Goal: Information Seeking & Learning: Compare options

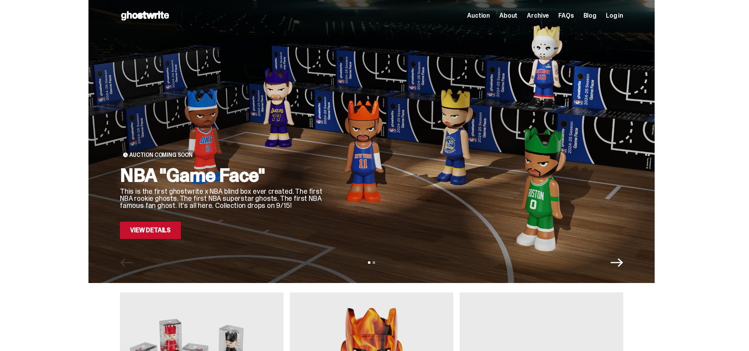
click at [163, 15] on use at bounding box center [145, 15] width 48 height 9
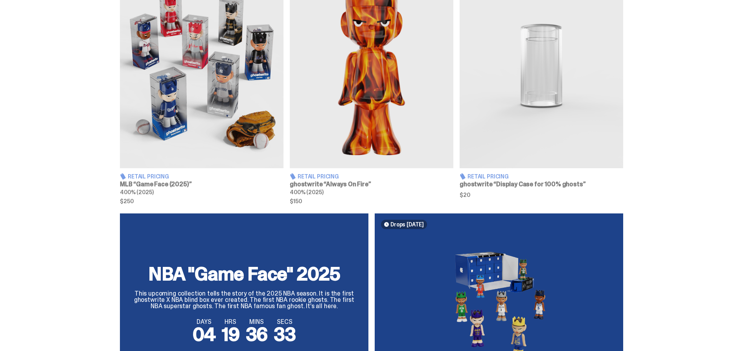
scroll to position [327, 0]
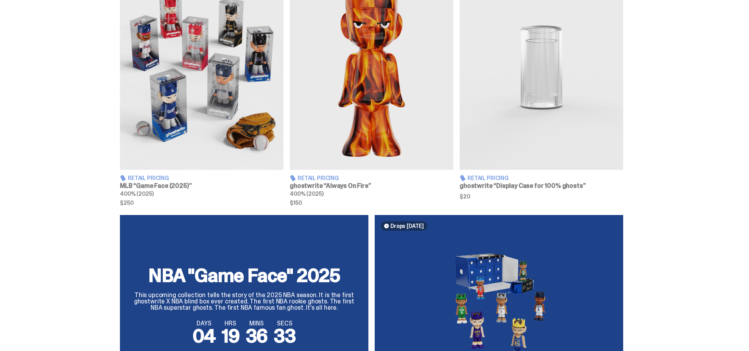
click at [235, 133] on img at bounding box center [201, 67] width 163 height 204
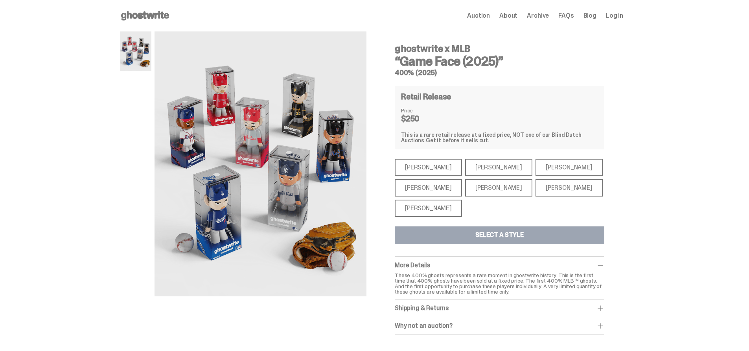
click at [425, 161] on div "[PERSON_NAME]" at bounding box center [427, 167] width 67 height 17
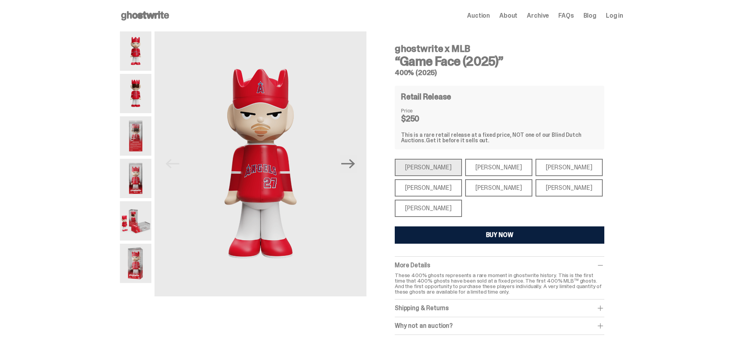
click at [483, 161] on div "[PERSON_NAME]" at bounding box center [498, 167] width 67 height 17
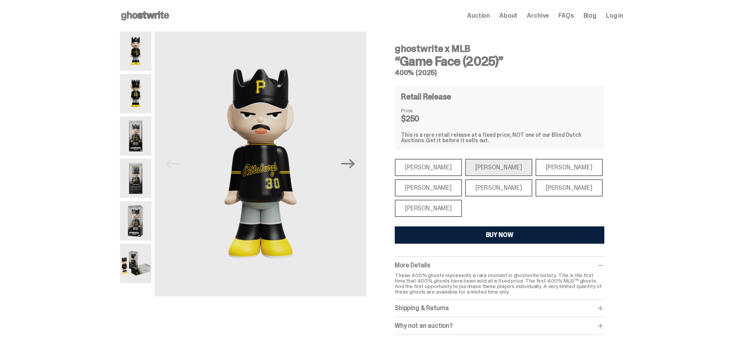
click at [425, 164] on div "[PERSON_NAME]" at bounding box center [427, 167] width 67 height 17
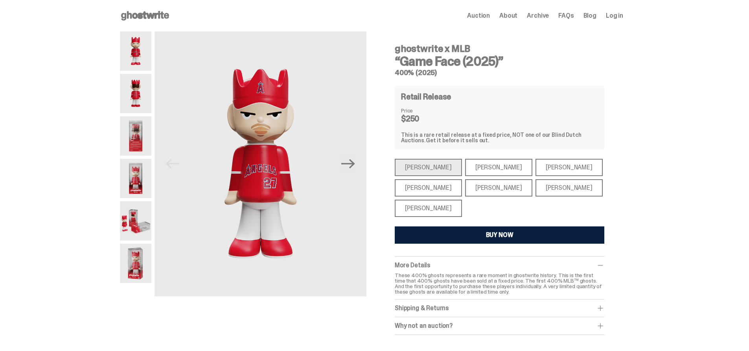
click at [488, 164] on div "[PERSON_NAME]" at bounding box center [498, 167] width 67 height 17
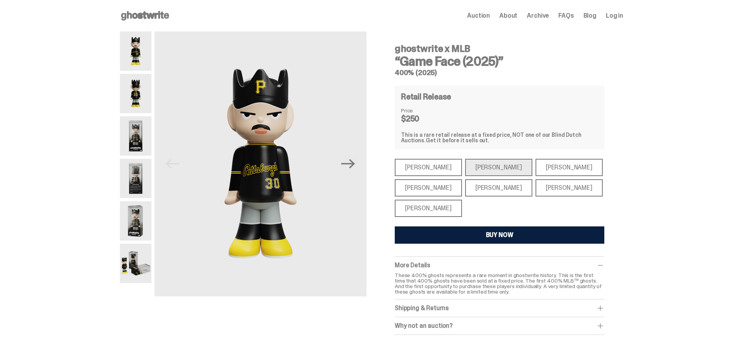
click at [492, 189] on div "[PERSON_NAME]" at bounding box center [498, 187] width 67 height 17
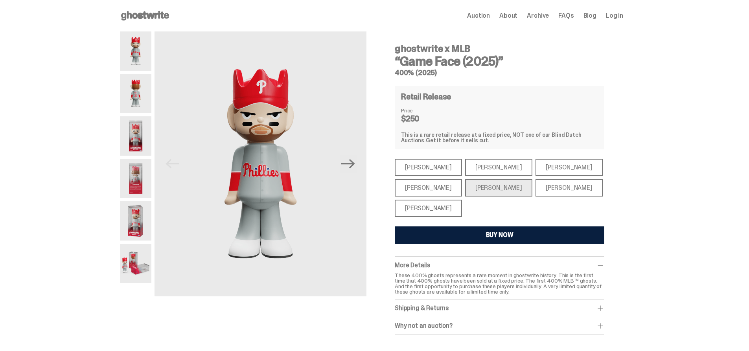
click at [414, 164] on div "[PERSON_NAME]" at bounding box center [427, 167] width 67 height 17
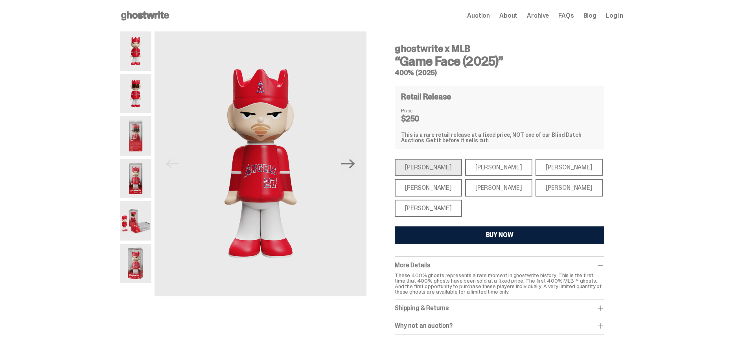
drag, startPoint x: 509, startPoint y: 60, endPoint x: 393, endPoint y: 43, distance: 117.6
click at [393, 43] on div "ghostwrite x MLB “Game Face (2025)” 400% (2025) Retail Release Price $250 This …" at bounding box center [499, 182] width 247 height 303
copy div "ghostwrite x MLB “Game Face (2025)”"
click at [596, 84] on div "ghostwrite x MLB “Game Face (2025)” 400% (2025) Retail Release Price $250 This …" at bounding box center [498, 186] width 209 height 297
click at [134, 258] on img at bounding box center [135, 263] width 31 height 39
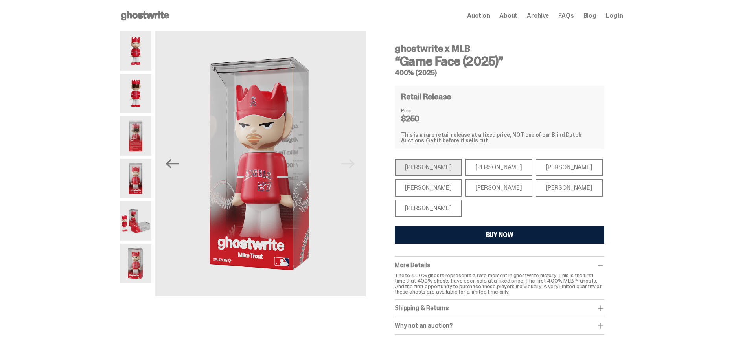
click at [134, 258] on img at bounding box center [135, 263] width 31 height 39
click at [138, 137] on img at bounding box center [135, 135] width 31 height 39
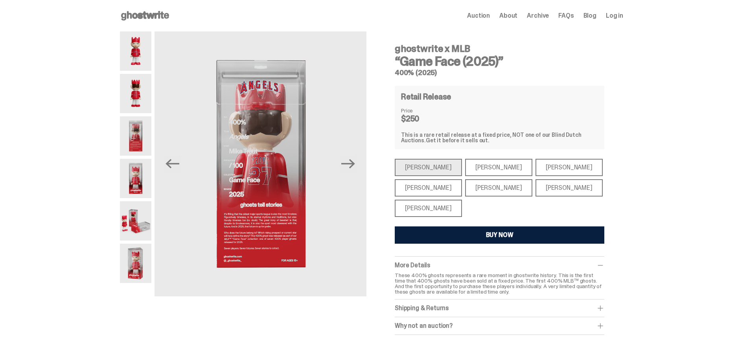
click at [140, 99] on img at bounding box center [135, 93] width 31 height 39
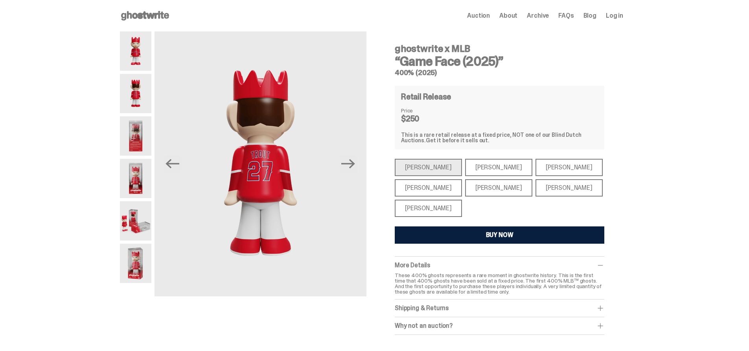
click at [135, 224] on img at bounding box center [135, 220] width 31 height 39
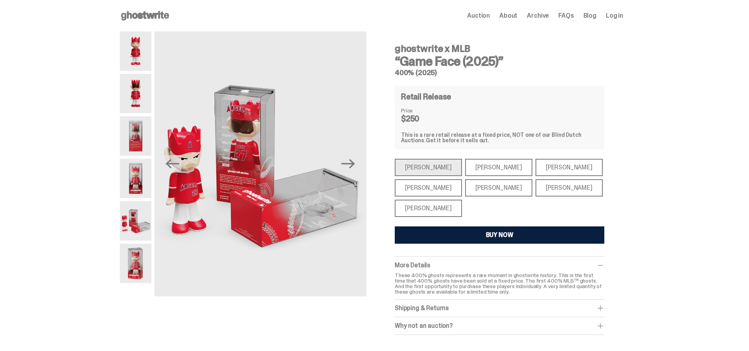
click at [144, 87] on img at bounding box center [135, 93] width 31 height 39
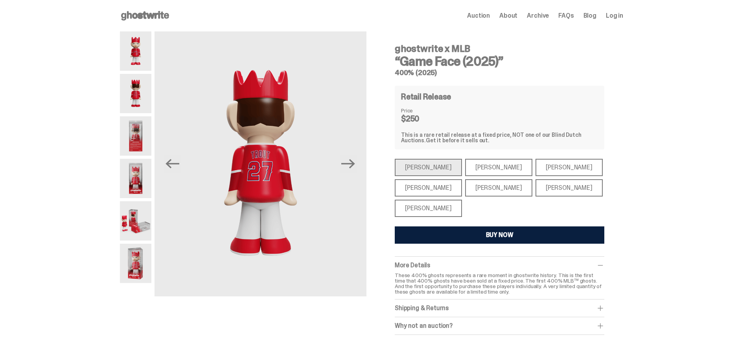
click at [133, 220] on img at bounding box center [135, 220] width 31 height 39
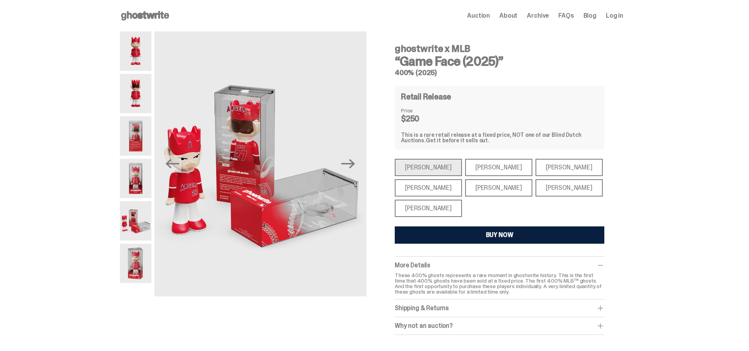
click at [231, 237] on img at bounding box center [260, 163] width 212 height 265
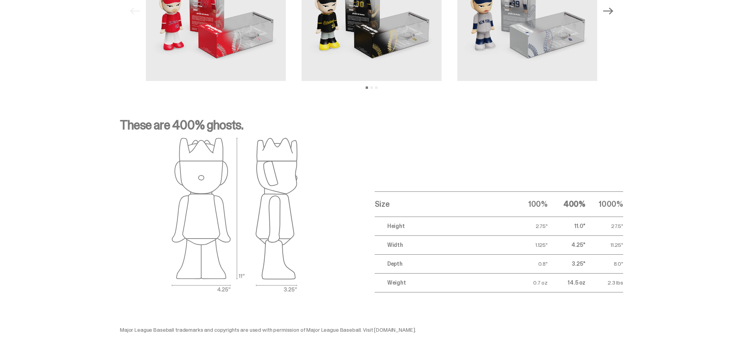
scroll to position [937, 0]
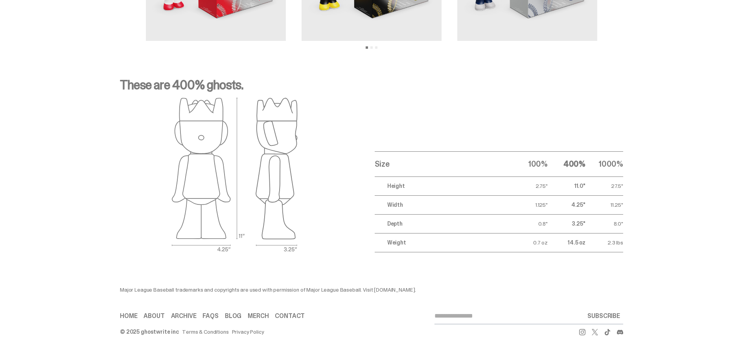
click at [358, 183] on div "Size 100% 400% 1000% Height 2.75" 11.0" 27.5" Width 1.125" 4.25" 11.25" Depth 0…" at bounding box center [371, 174] width 503 height 155
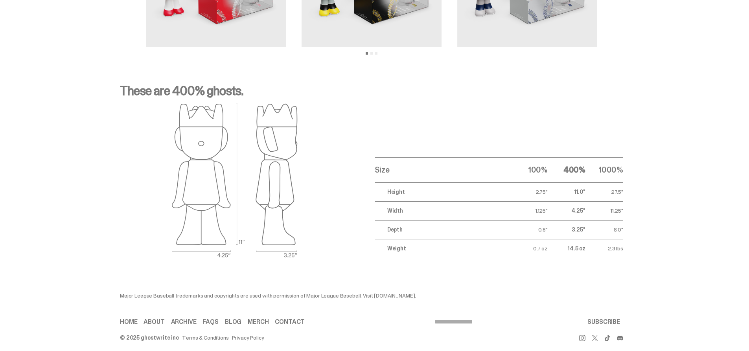
scroll to position [926, 0]
drag, startPoint x: 261, startPoint y: 182, endPoint x: 609, endPoint y: -55, distance: 420.7
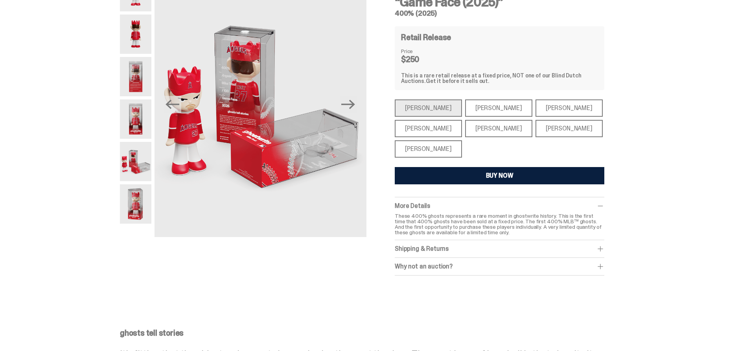
scroll to position [0, 0]
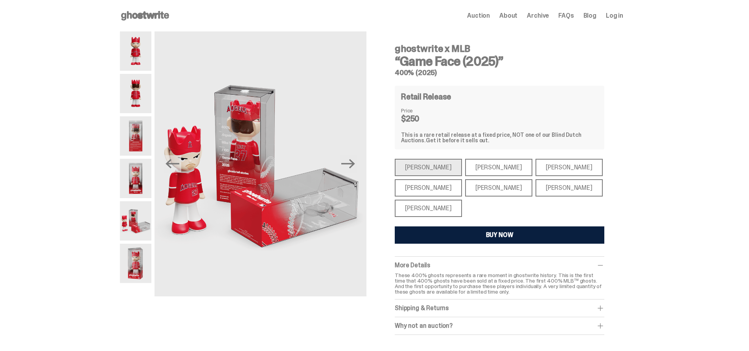
click at [466, 166] on div "[PERSON_NAME]" at bounding box center [498, 167] width 67 height 17
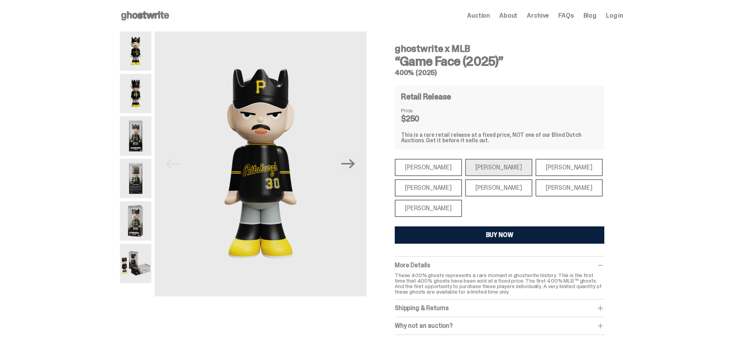
click at [140, 91] on img at bounding box center [135, 93] width 31 height 39
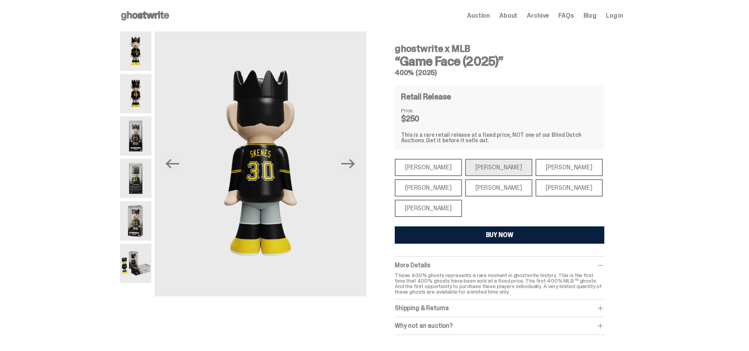
click at [143, 136] on img at bounding box center [135, 135] width 31 height 39
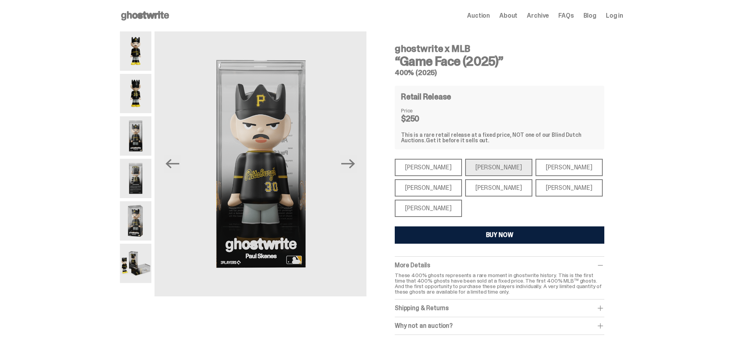
click at [140, 178] on img at bounding box center [135, 178] width 31 height 39
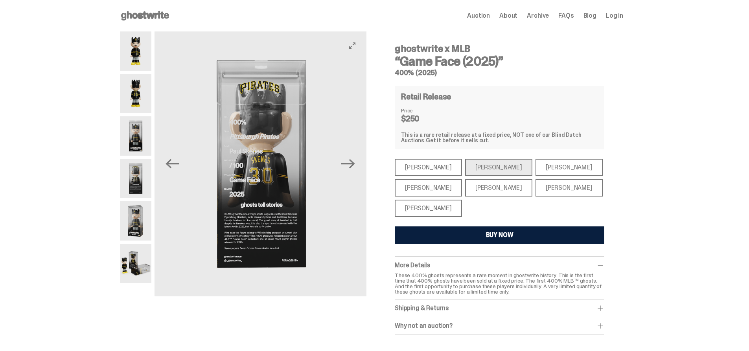
click at [264, 187] on img at bounding box center [261, 163] width 212 height 265
click at [135, 265] on img at bounding box center [135, 263] width 31 height 39
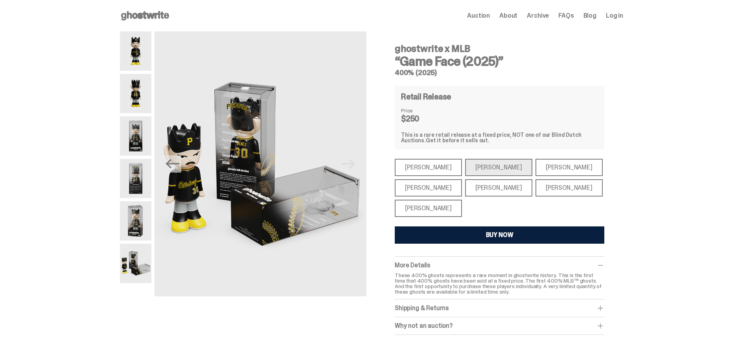
click at [145, 189] on img at bounding box center [135, 178] width 31 height 39
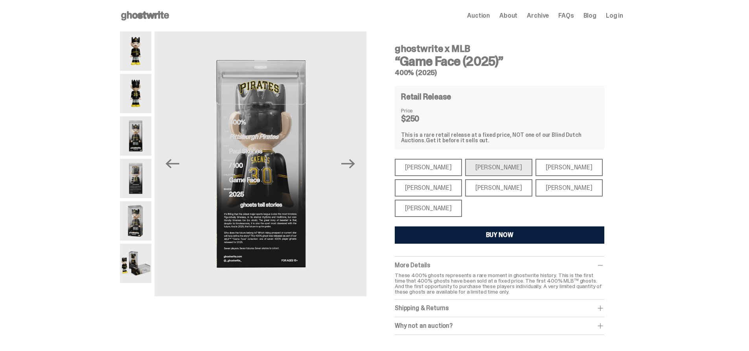
click at [483, 188] on div "[PERSON_NAME]" at bounding box center [498, 187] width 67 height 17
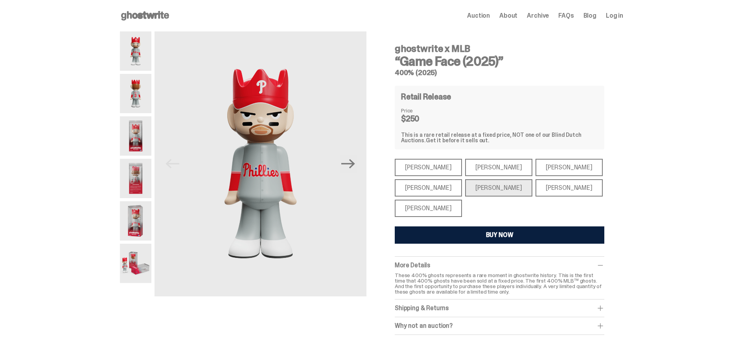
click at [137, 91] on img at bounding box center [135, 93] width 31 height 39
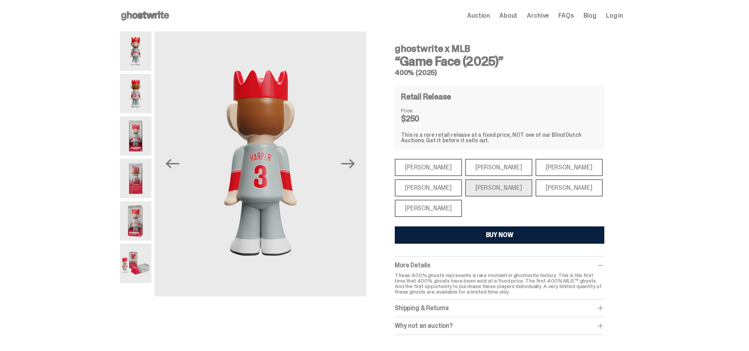
click at [138, 144] on img at bounding box center [135, 135] width 31 height 39
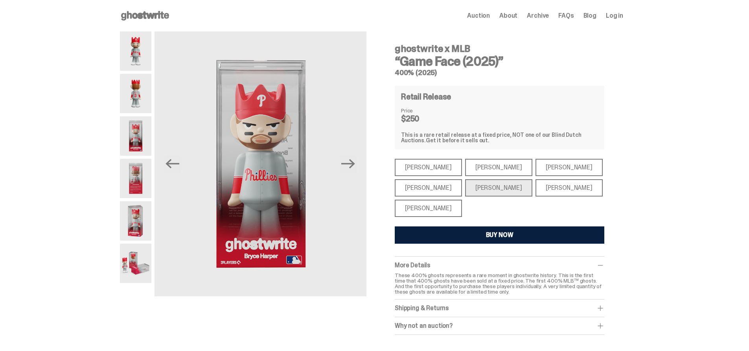
click at [138, 181] on img at bounding box center [135, 178] width 31 height 39
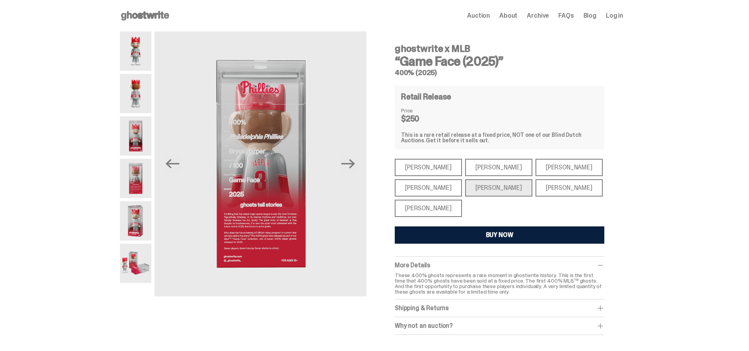
click at [143, 259] on img at bounding box center [135, 263] width 31 height 39
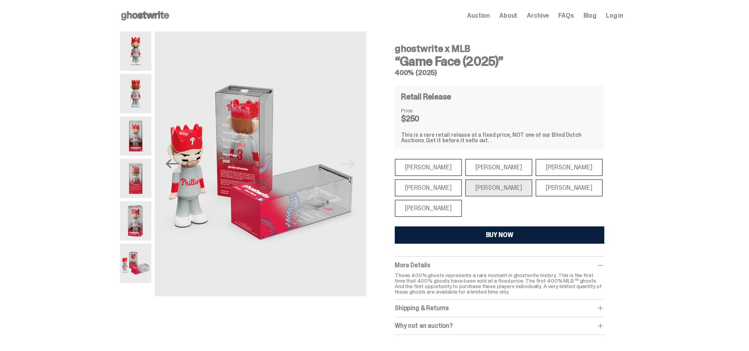
click at [437, 186] on div "[PERSON_NAME]" at bounding box center [427, 187] width 67 height 17
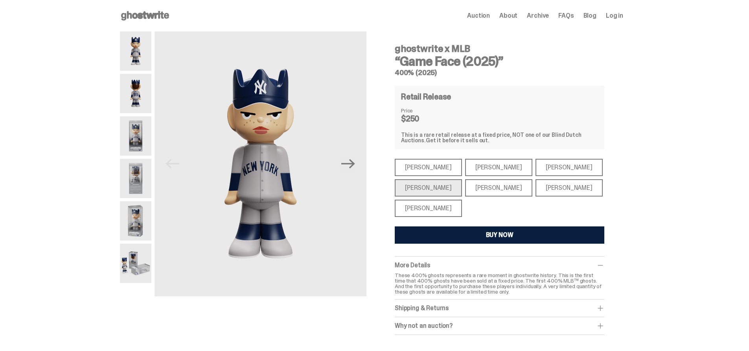
click at [134, 101] on img at bounding box center [135, 93] width 31 height 39
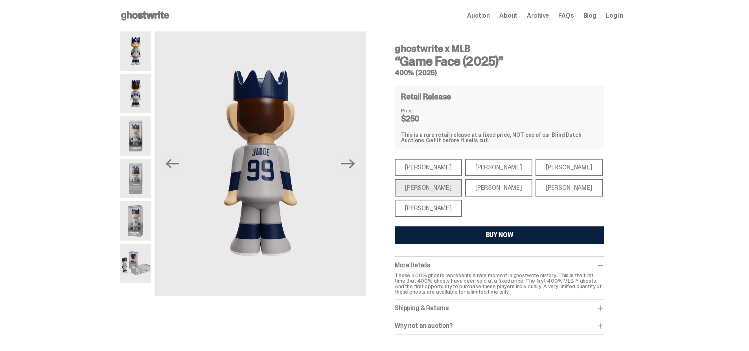
click at [146, 134] on img at bounding box center [135, 135] width 31 height 39
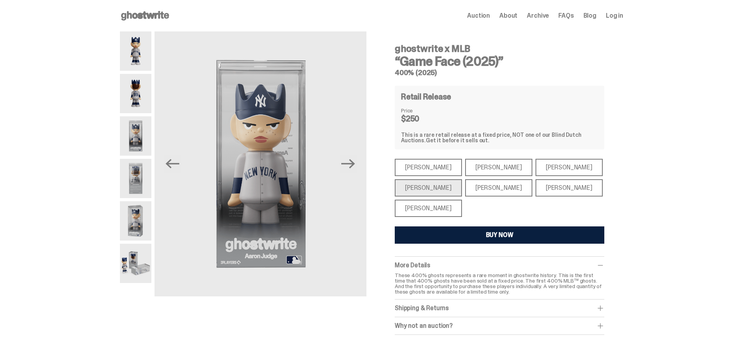
click at [136, 172] on img at bounding box center [135, 178] width 31 height 39
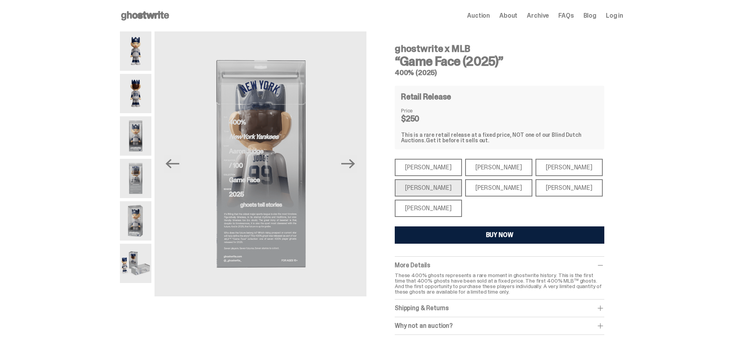
click at [135, 275] on img at bounding box center [135, 263] width 31 height 39
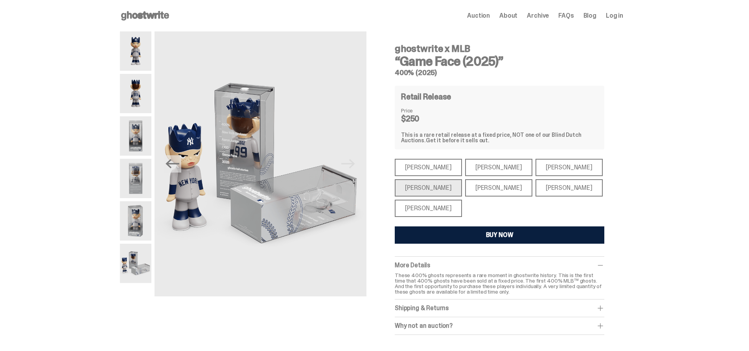
click at [145, 67] on img at bounding box center [135, 50] width 31 height 39
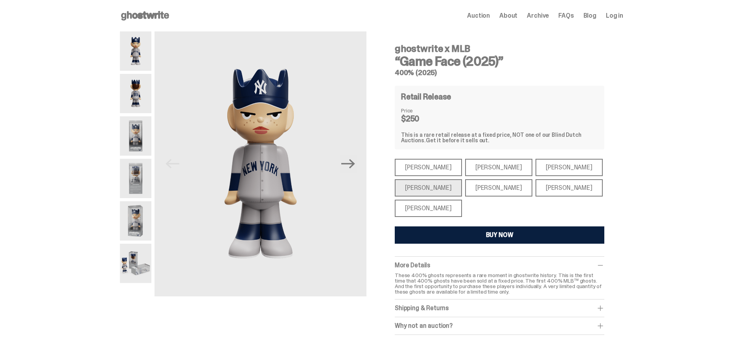
click at [535, 171] on div "[PERSON_NAME]" at bounding box center [568, 167] width 67 height 17
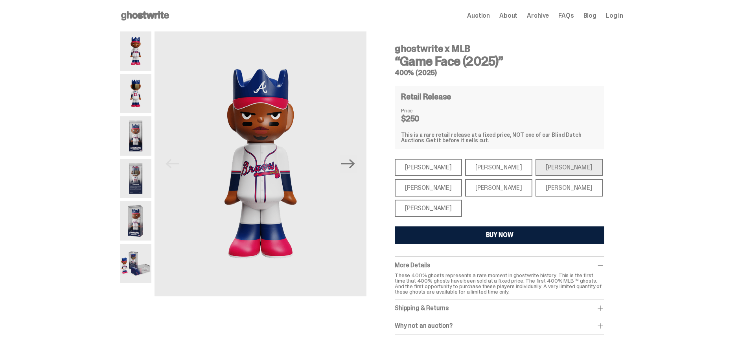
click at [139, 100] on img at bounding box center [135, 93] width 31 height 39
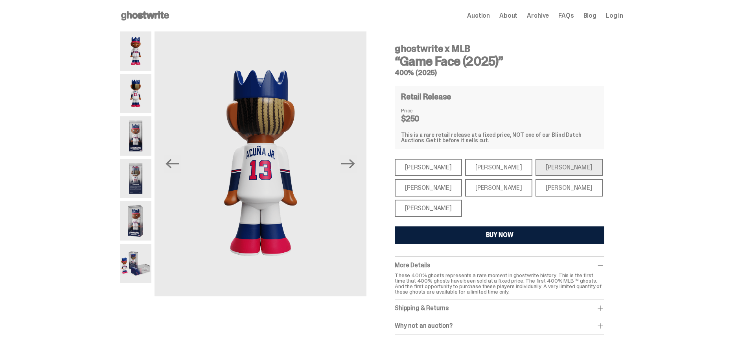
click at [130, 142] on img at bounding box center [135, 135] width 31 height 39
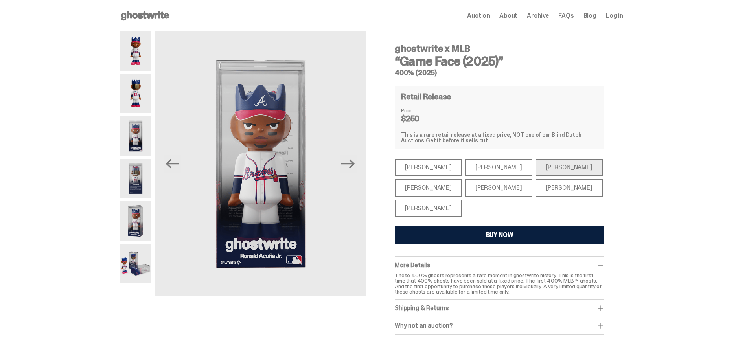
click at [132, 178] on img at bounding box center [135, 178] width 31 height 39
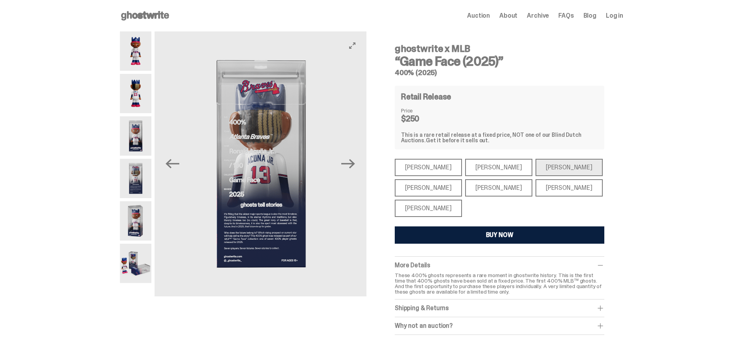
click at [266, 162] on img at bounding box center [260, 163] width 212 height 265
click at [134, 259] on img at bounding box center [135, 263] width 31 height 39
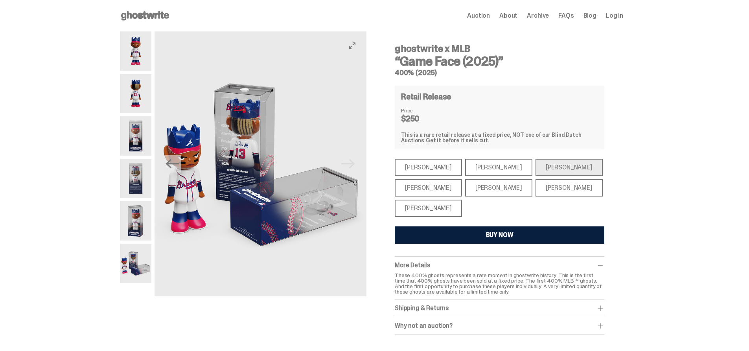
click at [283, 204] on img at bounding box center [260, 163] width 212 height 265
click at [435, 211] on div "[PERSON_NAME]" at bounding box center [427, 208] width 67 height 17
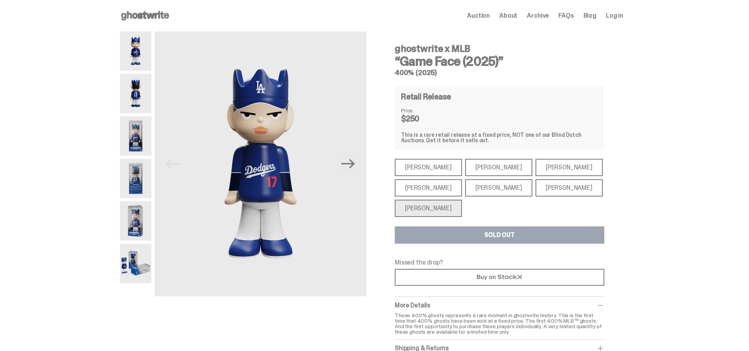
click at [145, 98] on img at bounding box center [135, 93] width 31 height 39
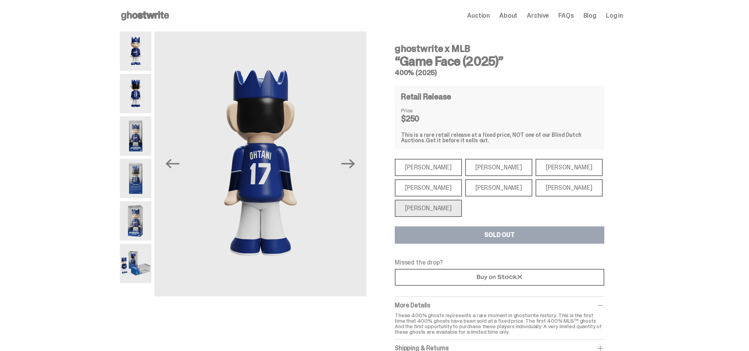
click at [136, 125] on img at bounding box center [135, 135] width 31 height 39
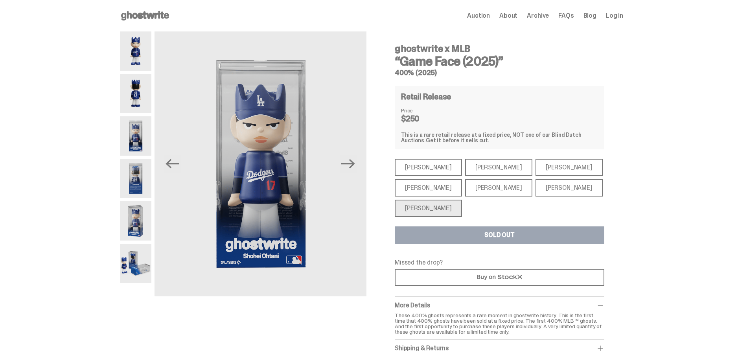
click at [148, 185] on img at bounding box center [135, 178] width 31 height 39
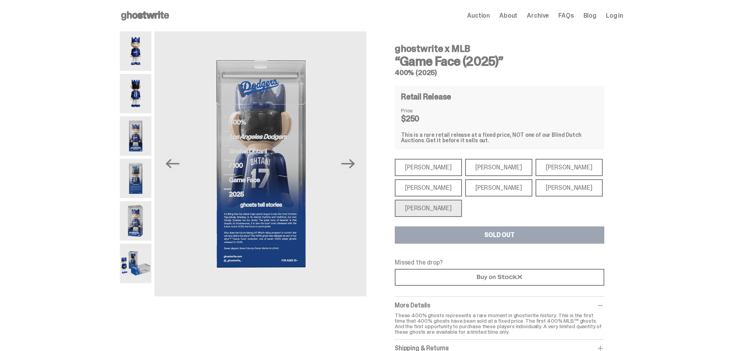
click at [111, 270] on div "ghostwrite x MLB “Game Face (2025)” 400% (2025) Previous Next ghostwrite x MLB …" at bounding box center [371, 210] width 743 height 359
click at [127, 271] on img at bounding box center [135, 263] width 31 height 39
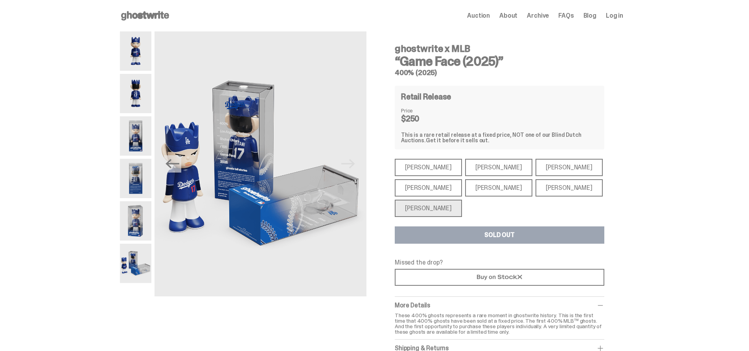
click at [547, 194] on div "[PERSON_NAME]" at bounding box center [568, 187] width 67 height 17
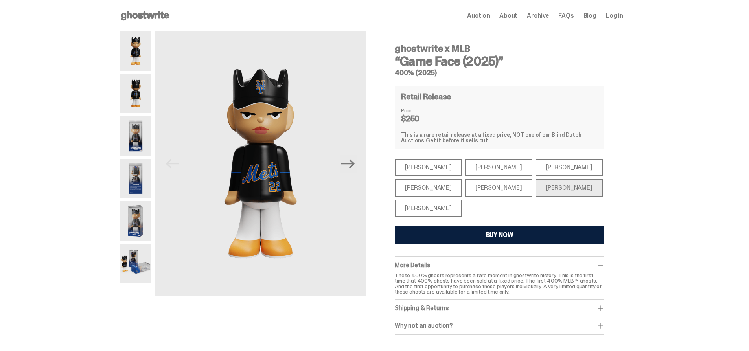
click at [136, 91] on img at bounding box center [135, 93] width 31 height 39
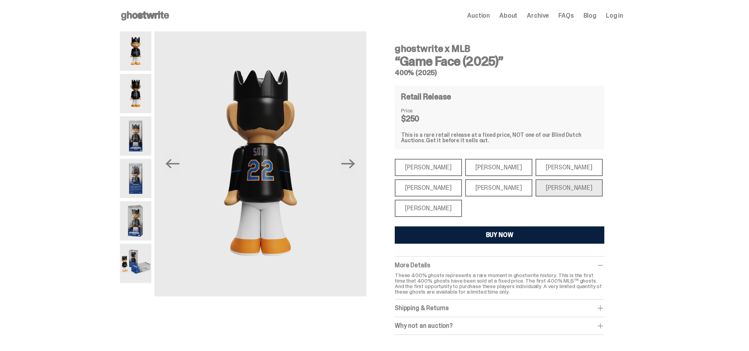
click at [141, 136] on img at bounding box center [135, 135] width 31 height 39
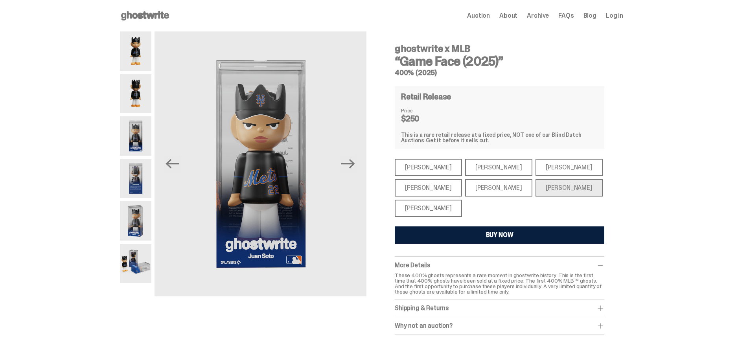
click at [135, 176] on img at bounding box center [135, 178] width 31 height 39
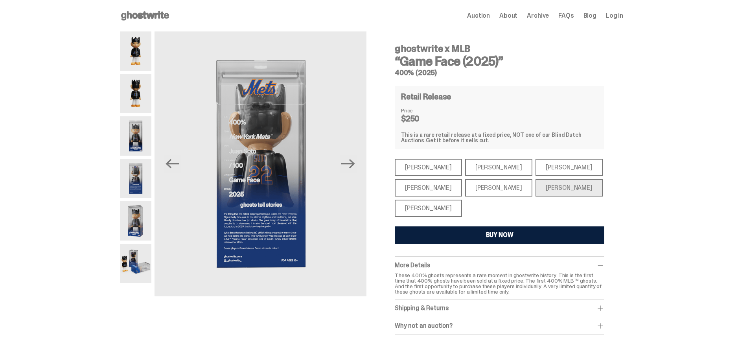
click at [134, 265] on img at bounding box center [135, 263] width 31 height 39
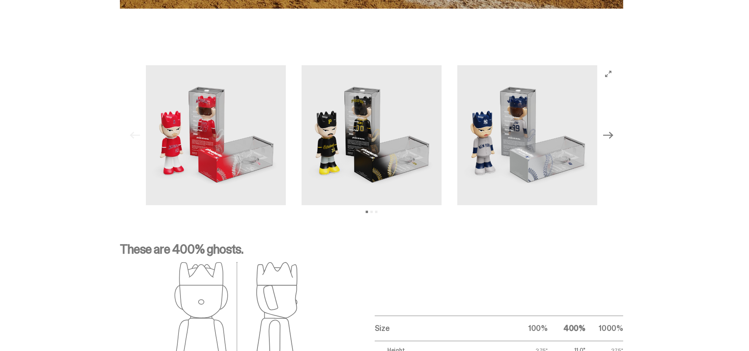
scroll to position [937, 0]
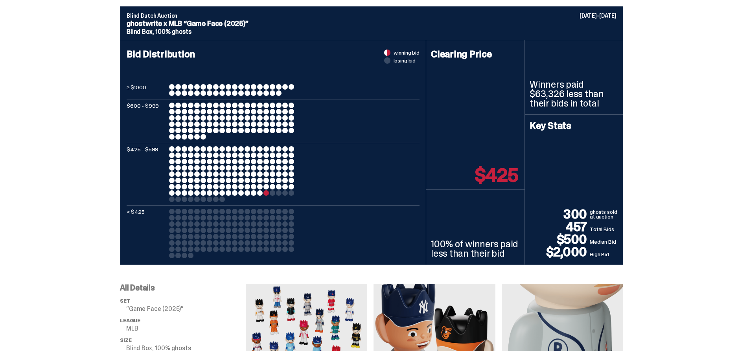
scroll to position [305, 0]
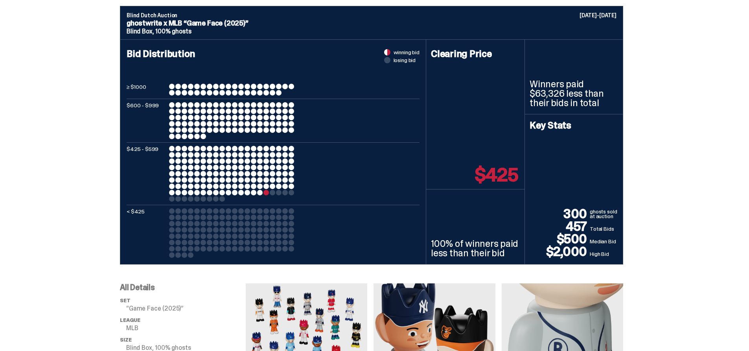
click at [267, 191] on div at bounding box center [266, 193] width 6 height 6
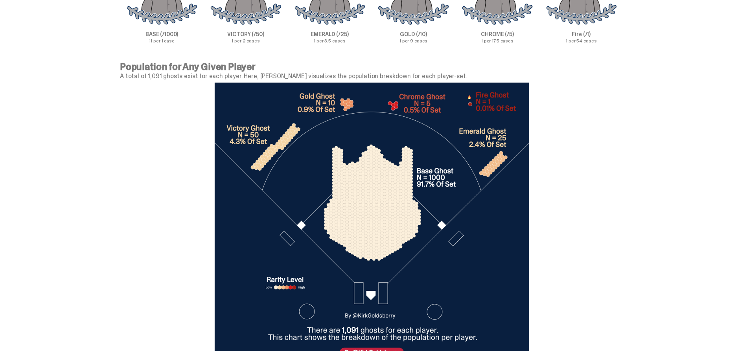
scroll to position [2657, 0]
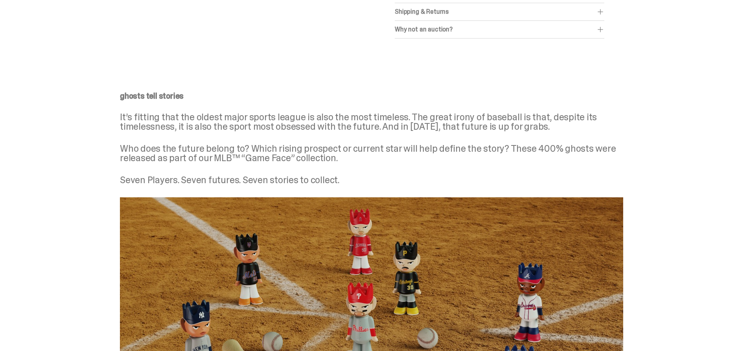
scroll to position [296, 0]
